Goal: Transaction & Acquisition: Book appointment/travel/reservation

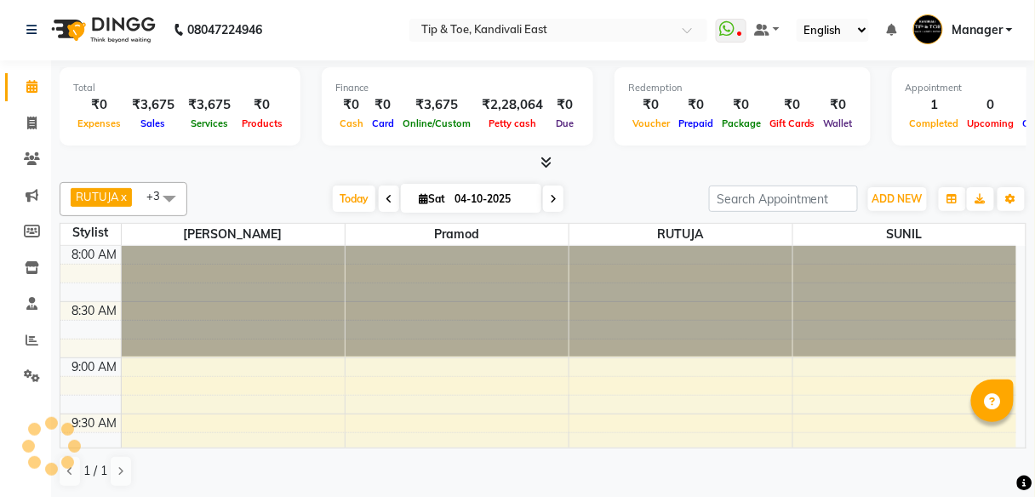
scroll to position [613, 0]
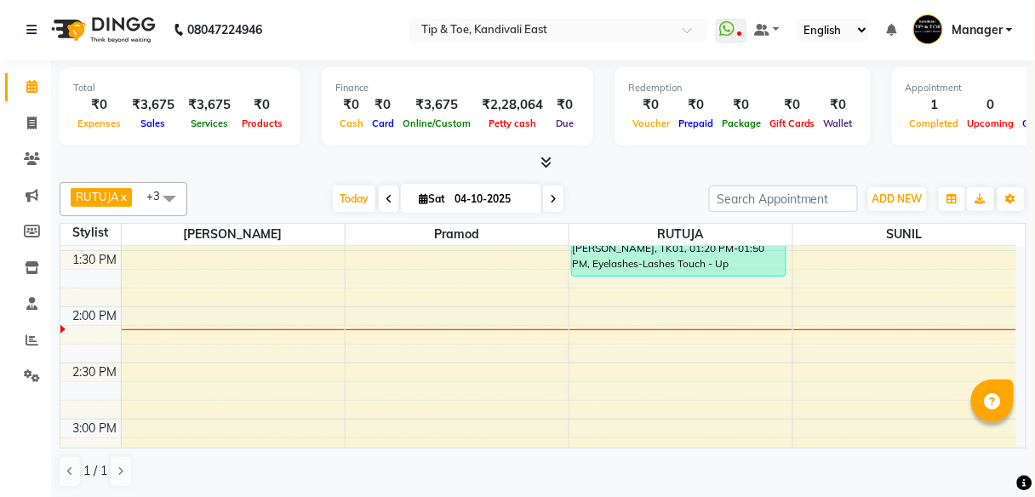
click at [437, 336] on div "8:00 AM 8:30 AM 9:00 AM 9:30 AM 10:00 AM 10:30 AM 11:00 AM 11:30 AM 12:00 PM 12…" at bounding box center [538, 363] width 956 height 1460
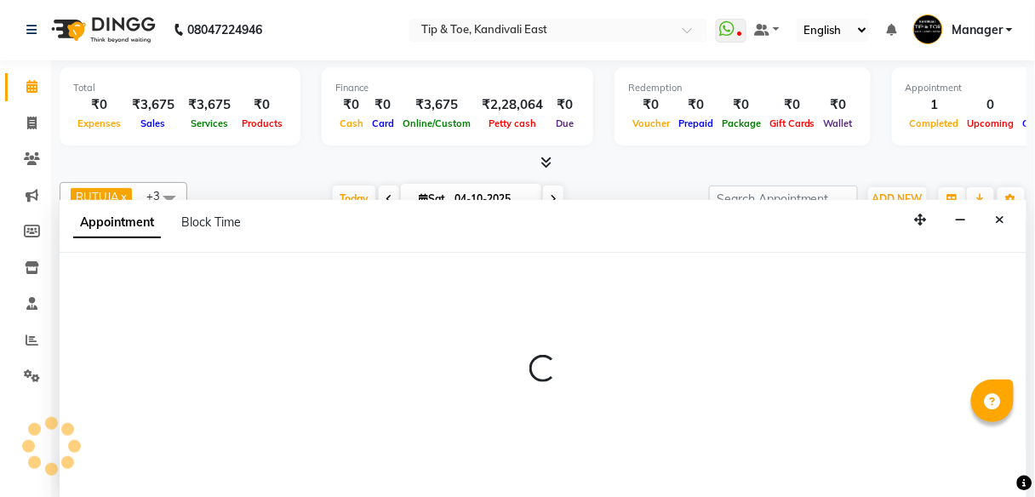
select select "70361"
select select "855"
select select "tentative"
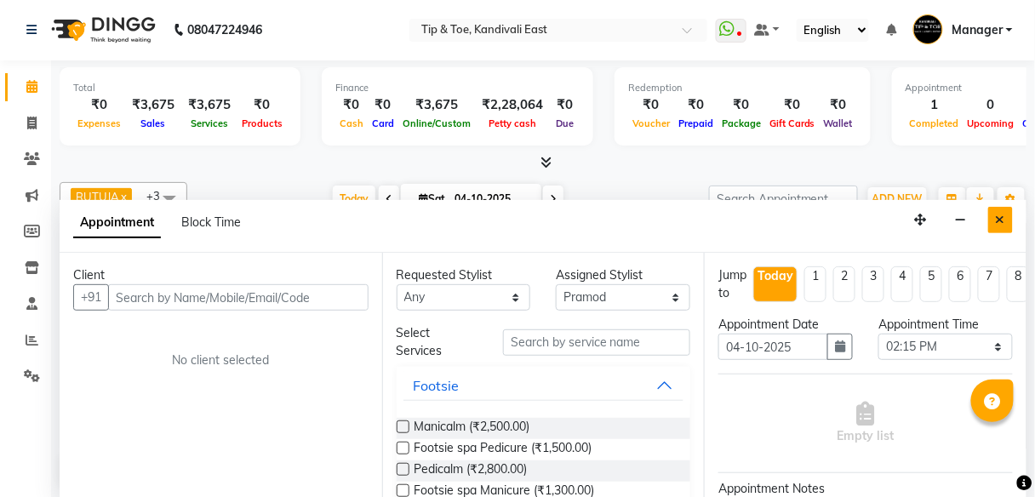
click at [998, 224] on button "Close" at bounding box center [1000, 220] width 25 height 26
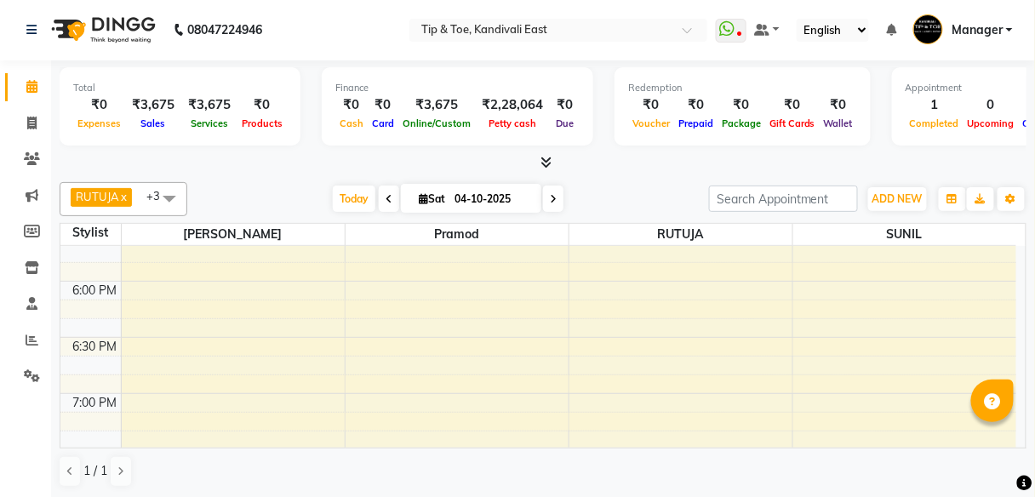
scroll to position [1090, 0]
select select "70361"
select select "tentative"
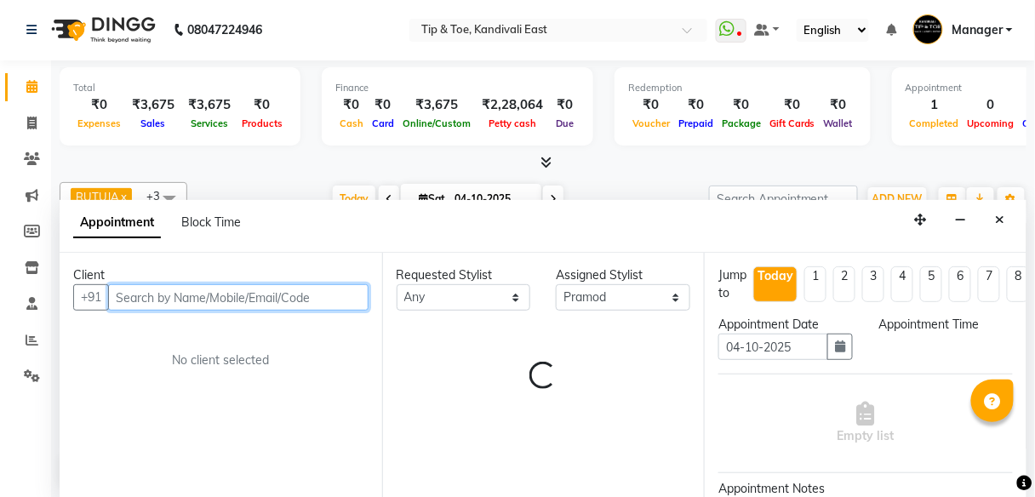
select select "1110"
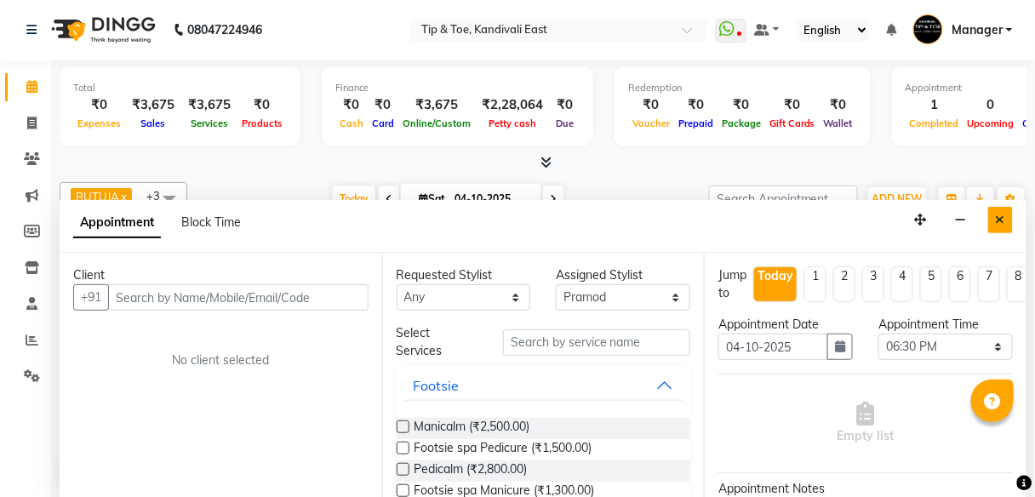
click at [1002, 223] on icon "Close" at bounding box center [1000, 220] width 9 height 12
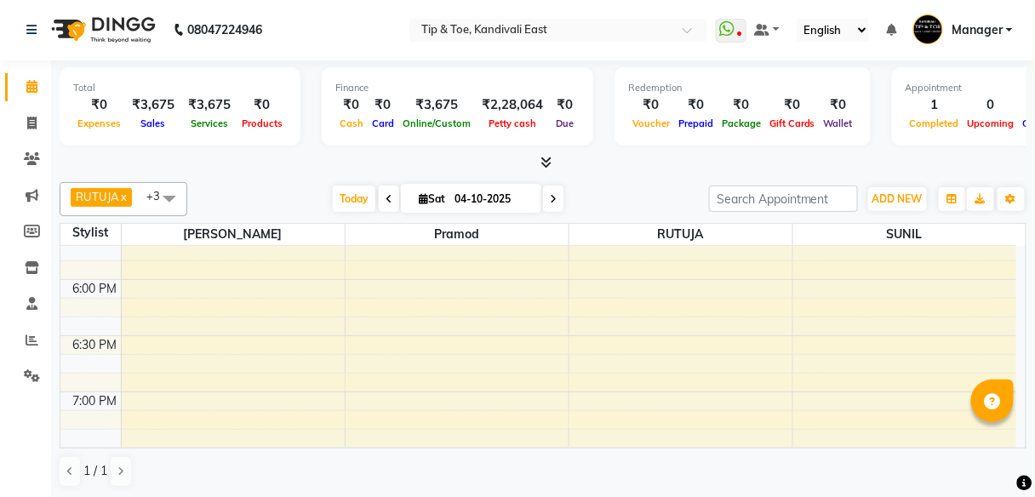
select select "70361"
select select "tentative"
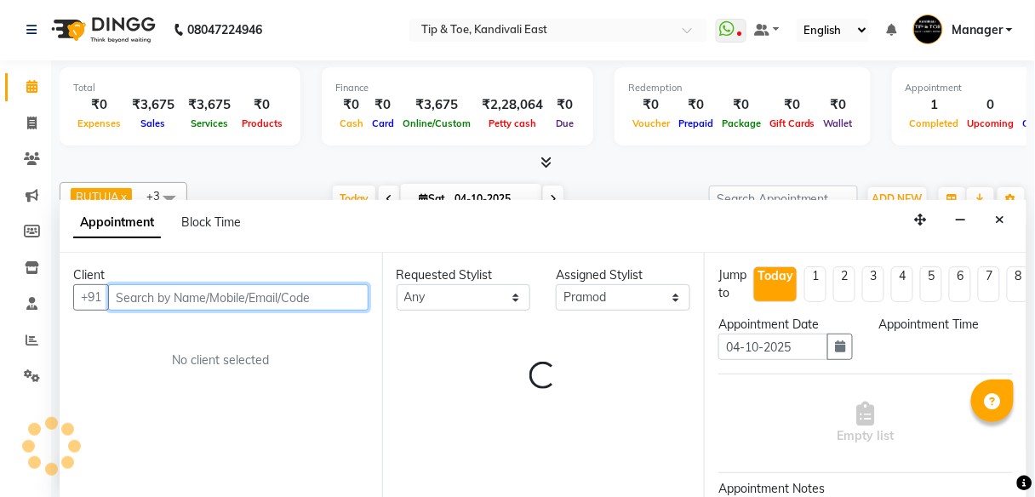
select select "1080"
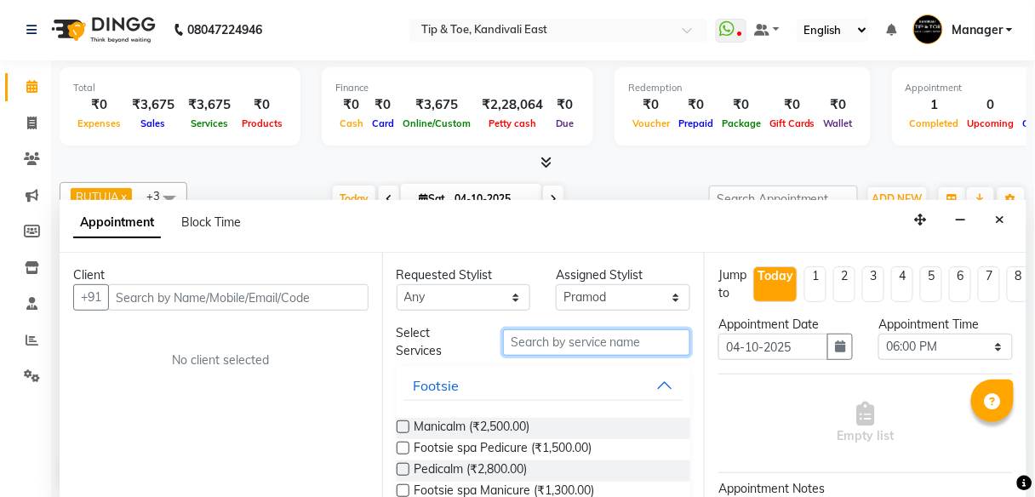
click at [546, 341] on input "text" at bounding box center [596, 342] width 187 height 26
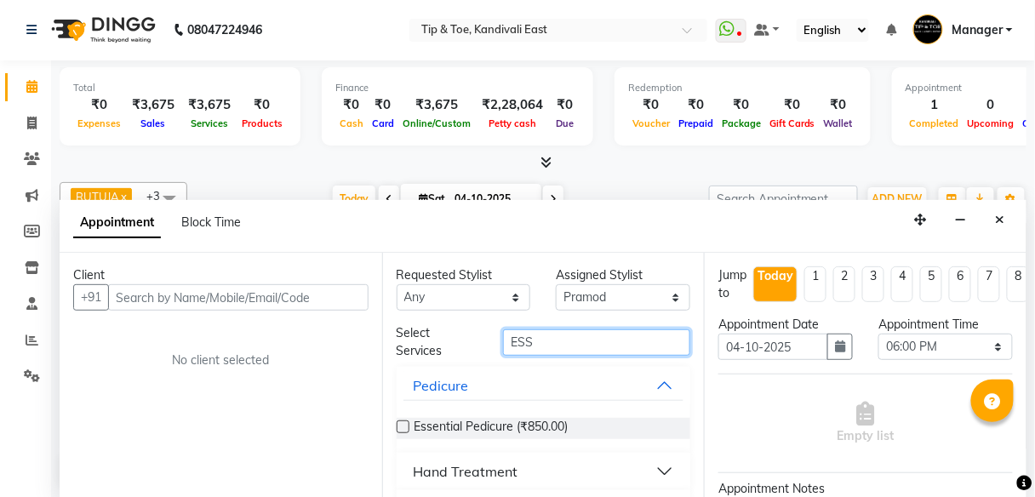
type input "ESS"
click at [401, 428] on label at bounding box center [403, 427] width 13 height 13
click at [401, 428] on input "checkbox" at bounding box center [402, 428] width 11 height 11
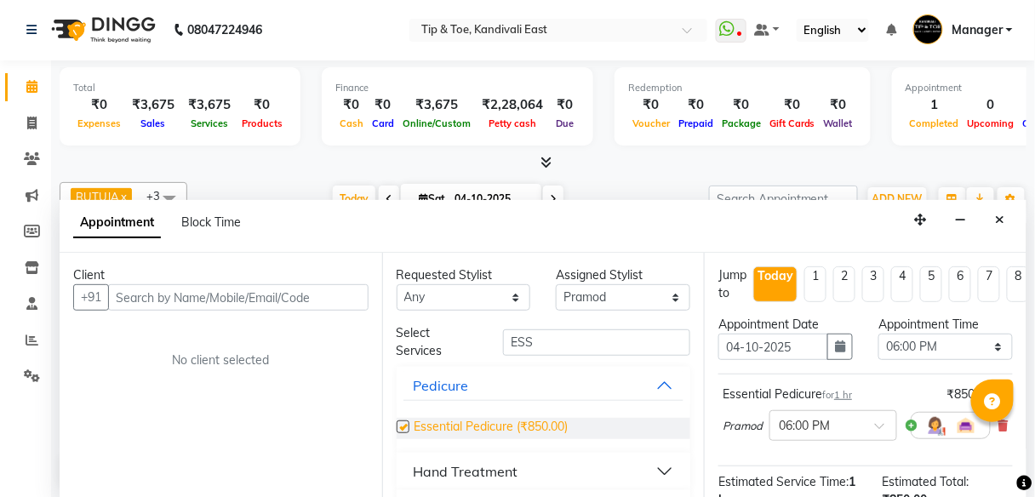
checkbox input "false"
click at [663, 297] on select "Select [PERSON_NAME] [PERSON_NAME] [PERSON_NAME] [PERSON_NAME] MAMA [PERSON_NAM…" at bounding box center [623, 297] width 135 height 26
select select "85200"
click at [556, 284] on select "Select [PERSON_NAME] [PERSON_NAME] [PERSON_NAME] [PERSON_NAME] MAMA [PERSON_NAM…" at bounding box center [623, 297] width 135 height 26
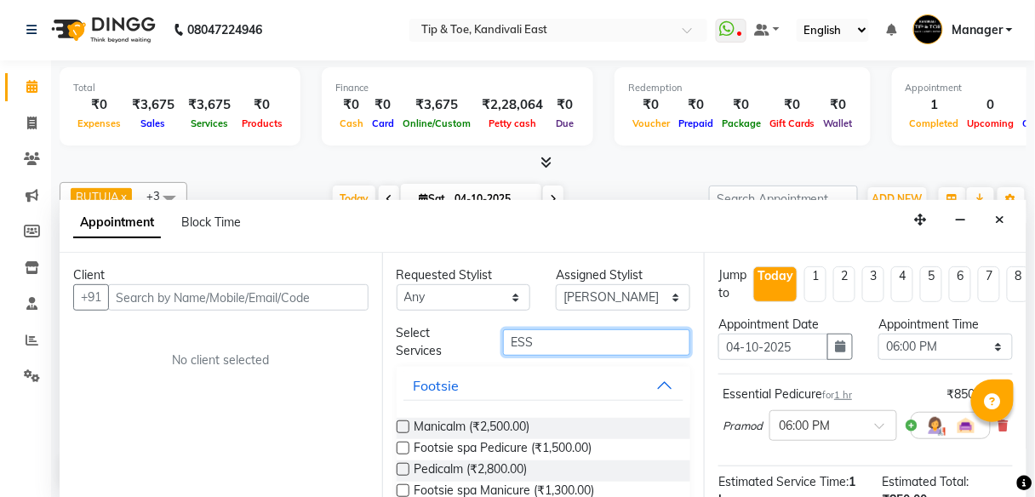
click at [547, 342] on input "ESS" at bounding box center [596, 342] width 187 height 26
type input "E"
type input "ESS"
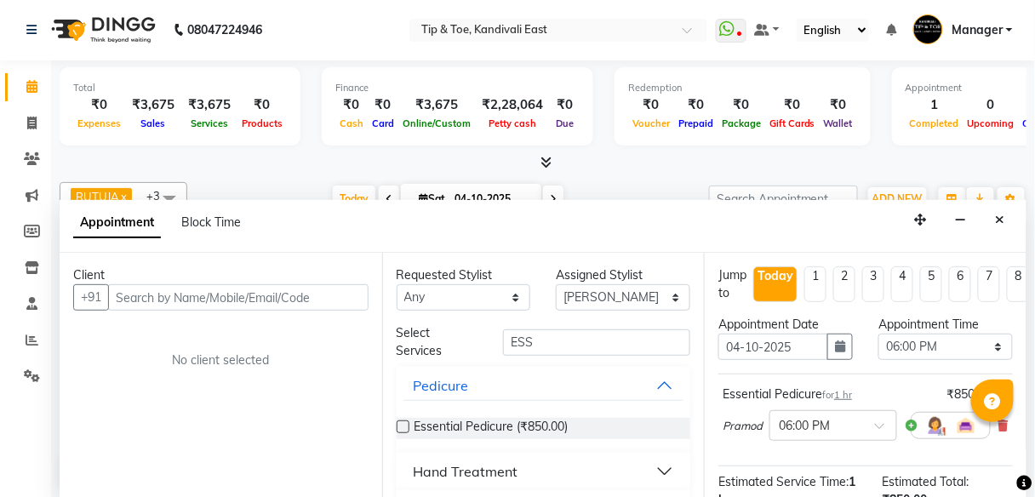
click at [398, 422] on label at bounding box center [403, 427] width 13 height 13
click at [398, 423] on input "checkbox" at bounding box center [402, 428] width 11 height 11
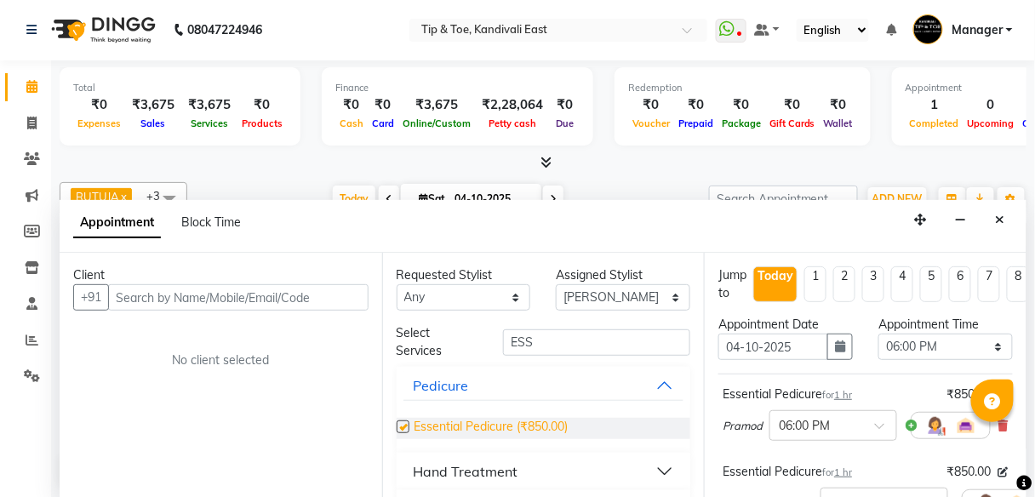
checkbox input "false"
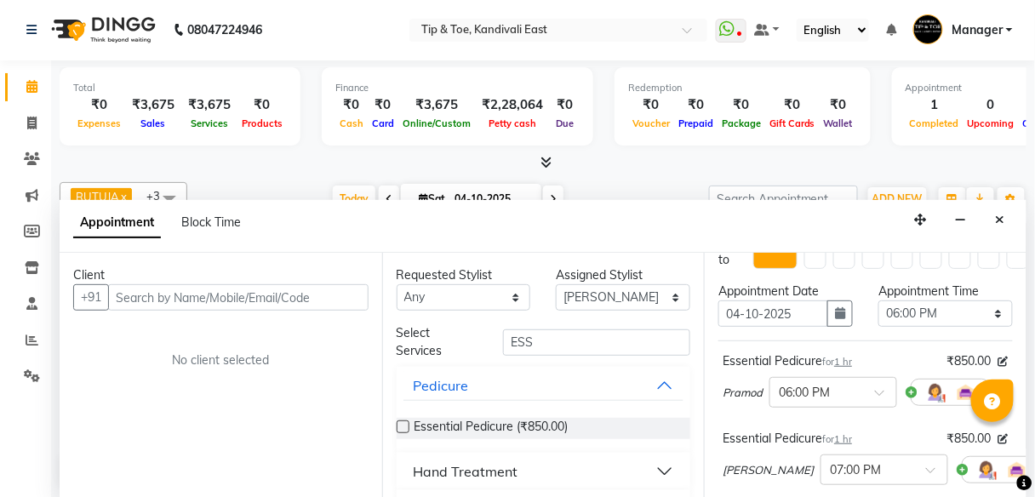
scroll to position [136, 0]
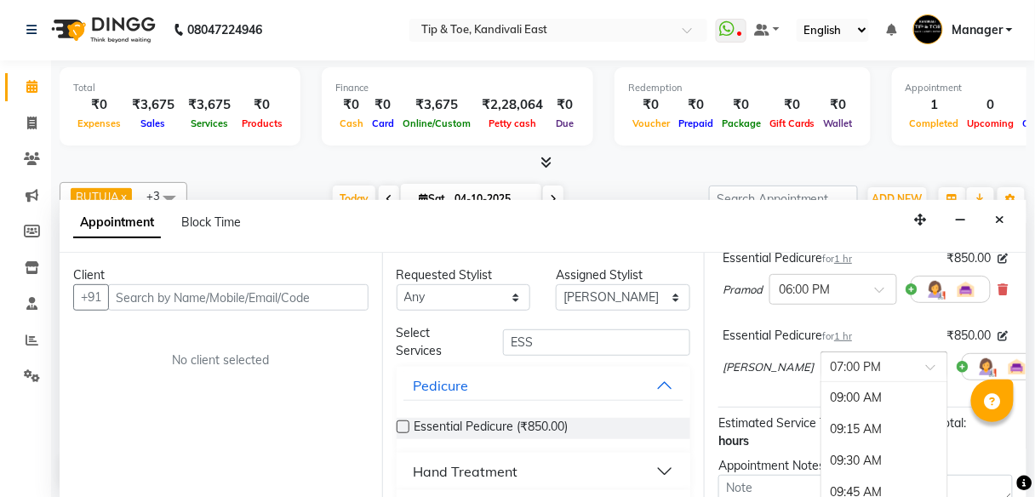
click at [885, 357] on div at bounding box center [885, 366] width 126 height 18
click at [833, 387] on div "06:00 PM" at bounding box center [885, 385] width 126 height 31
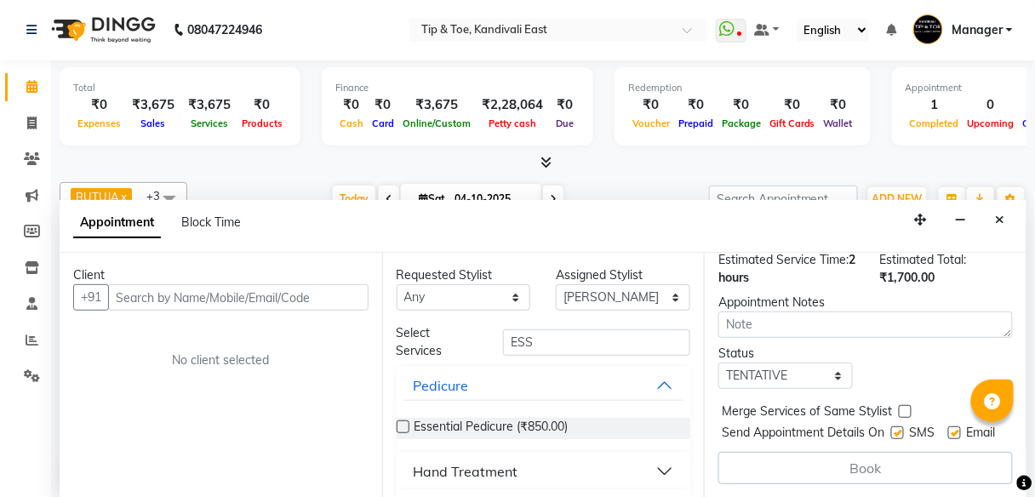
scroll to position [341, 0]
click at [259, 298] on input "text" at bounding box center [238, 297] width 261 height 26
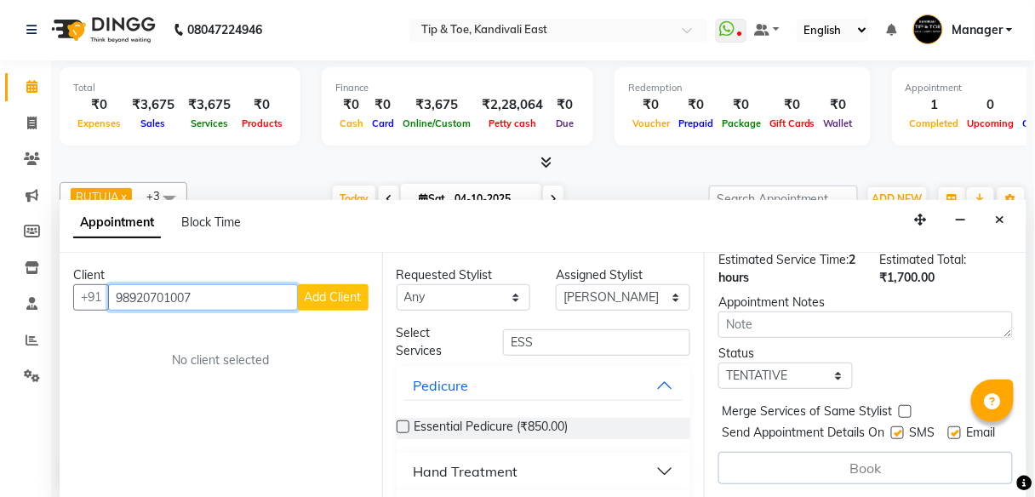
click at [137, 297] on input "98920701007" at bounding box center [203, 297] width 190 height 26
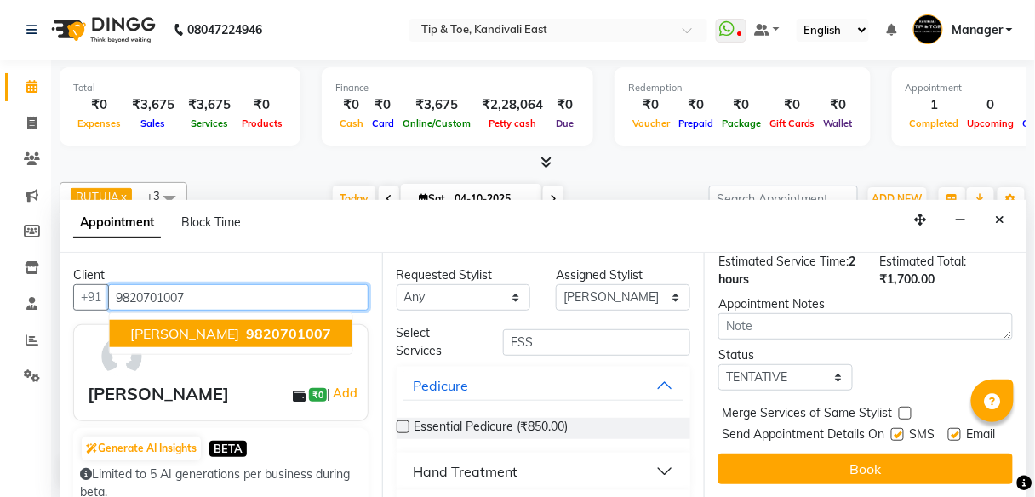
scroll to position [339, 0]
click at [195, 330] on span "[PERSON_NAME]" at bounding box center [185, 333] width 110 height 17
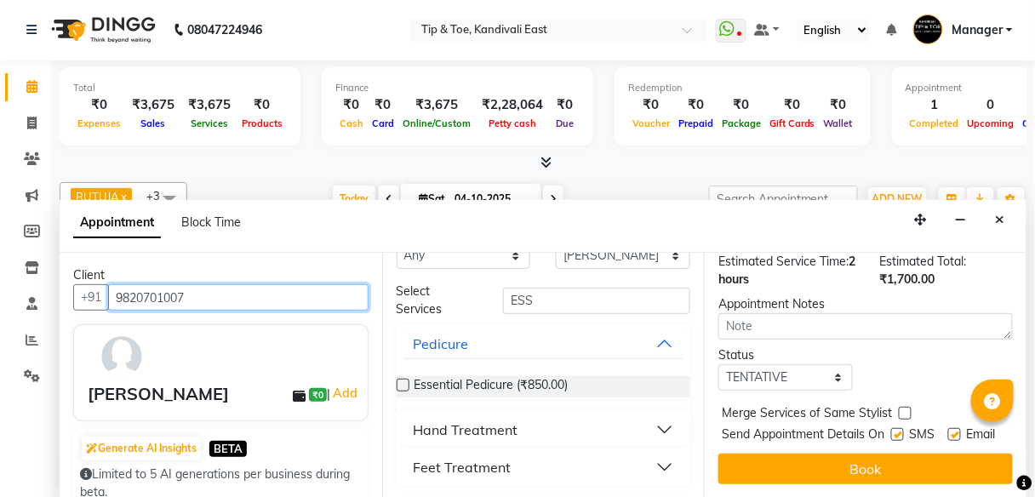
scroll to position [43, 0]
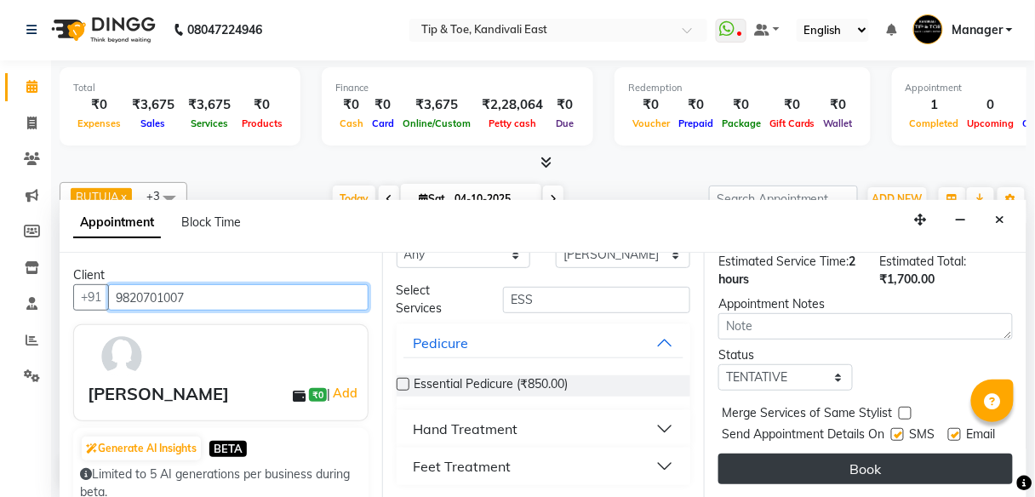
type input "9820701007"
click at [849, 464] on button "Book" at bounding box center [866, 469] width 295 height 31
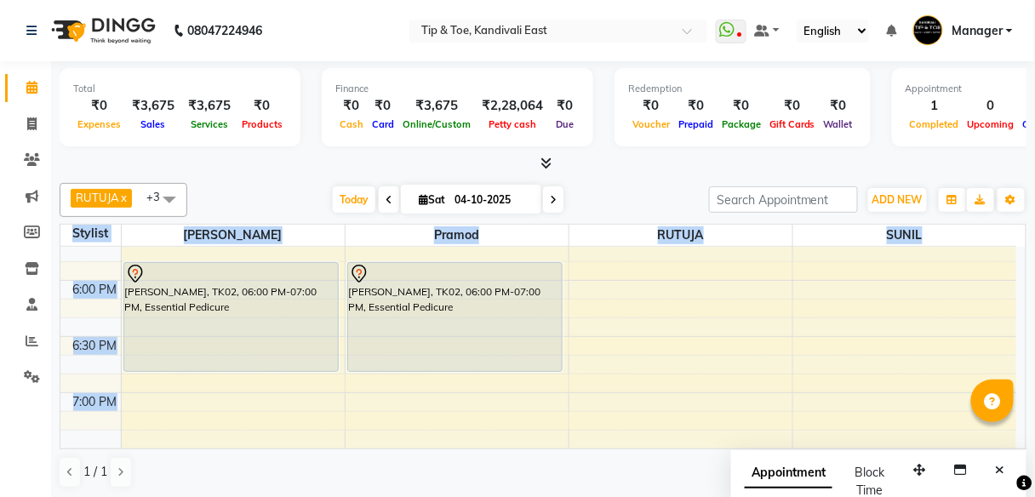
scroll to position [1099, 0]
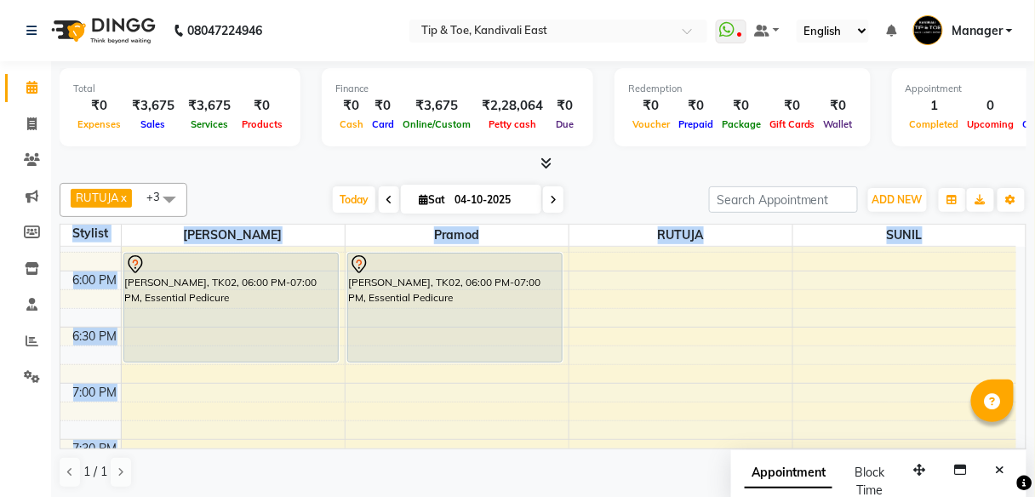
drag, startPoint x: 810, startPoint y: 448, endPoint x: 805, endPoint y: 435, distance: 14.1
click at [805, 435] on div "[PERSON_NAME] x [PERSON_NAME] x [PERSON_NAME] x +3 Select All SUSHILA Pramod [P…" at bounding box center [543, 335] width 967 height 319
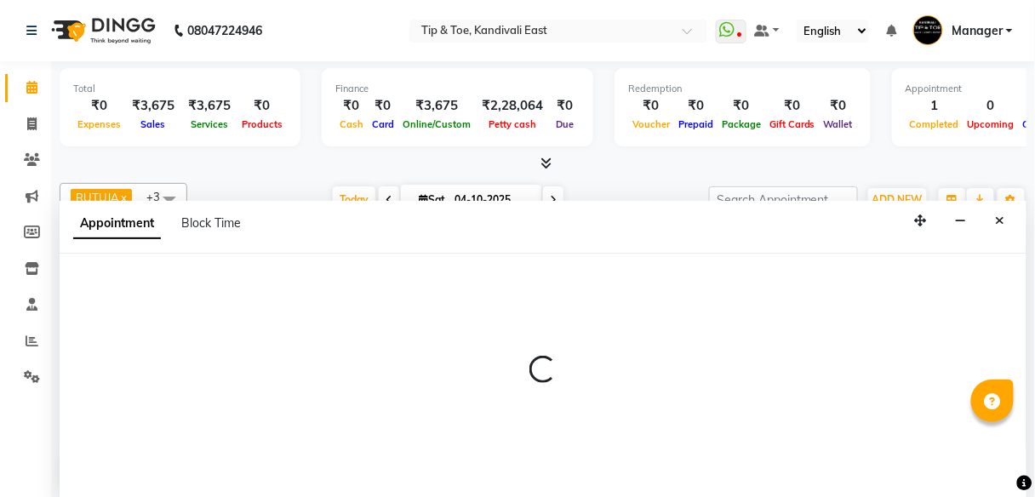
scroll to position [1, 0]
select select "70282"
select select "tentative"
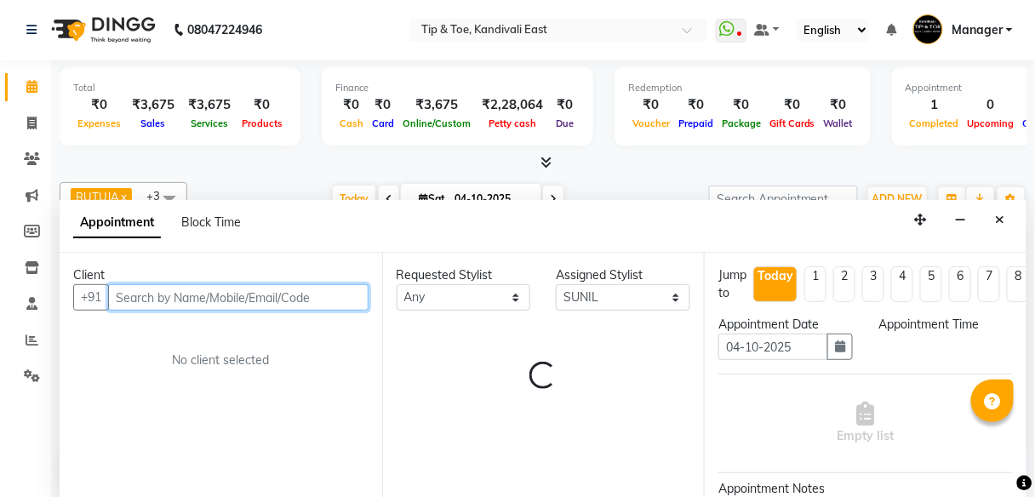
select select "1155"
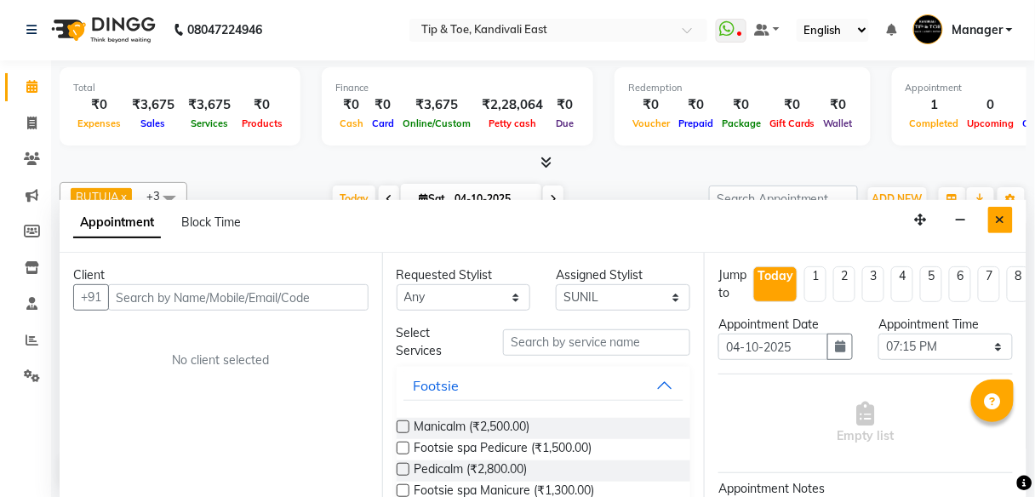
click at [995, 223] on button "Close" at bounding box center [1000, 220] width 25 height 26
